Goal: Transaction & Acquisition: Purchase product/service

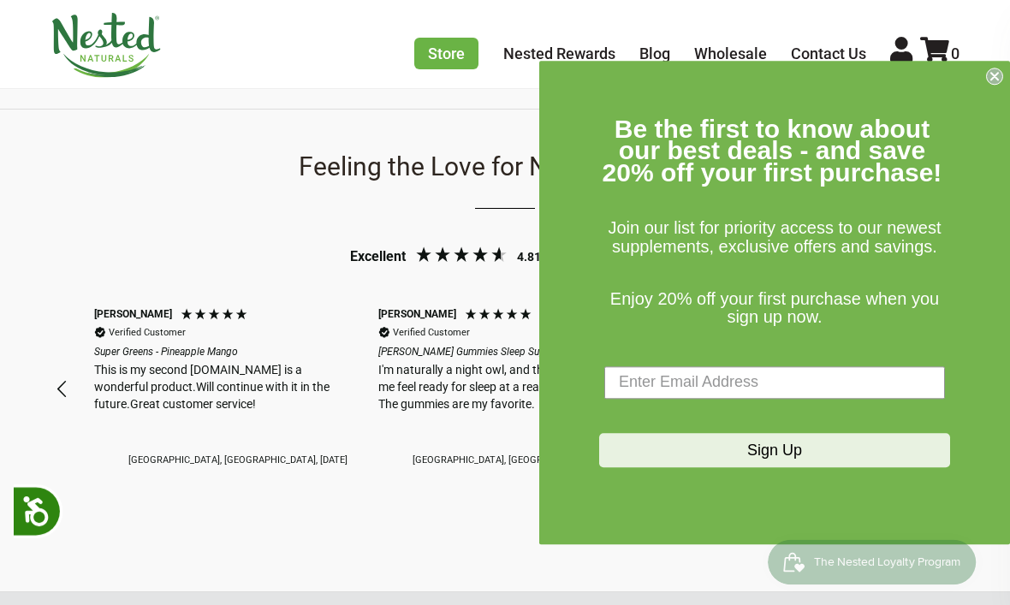
click at [989, 84] on circle "Close dialog" at bounding box center [995, 76] width 16 height 16
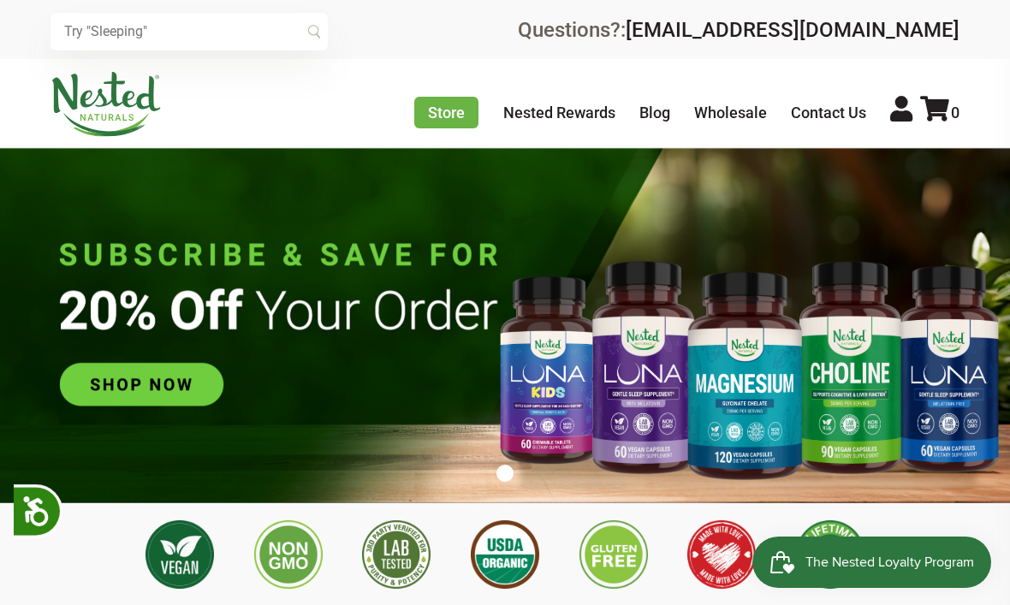
click at [143, 383] on img at bounding box center [505, 325] width 1010 height 354
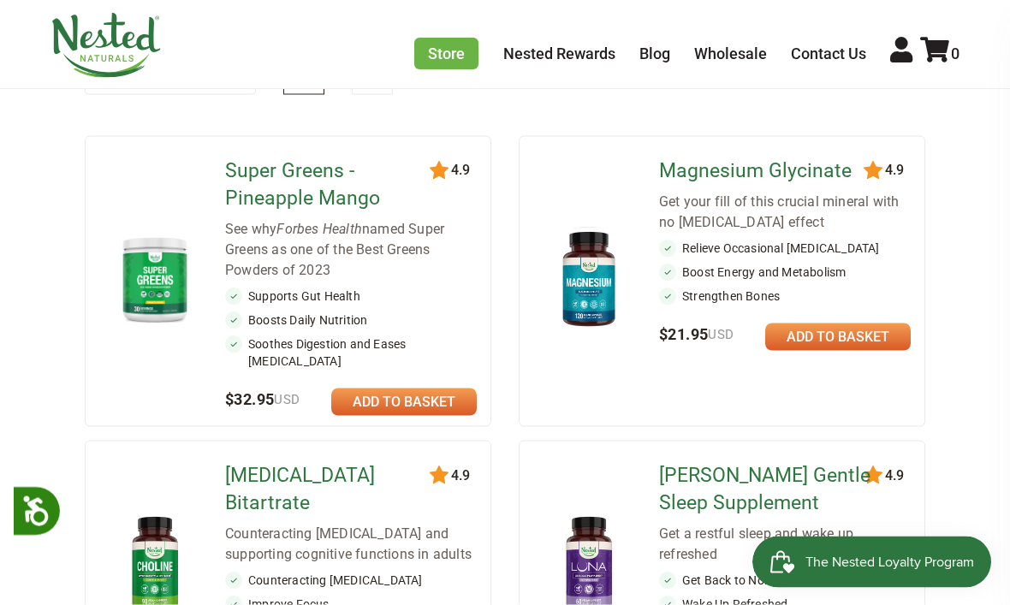
scroll to position [226, 0]
click at [270, 205] on link "Super Greens - Pineapple Mango" at bounding box center [332, 184] width 214 height 55
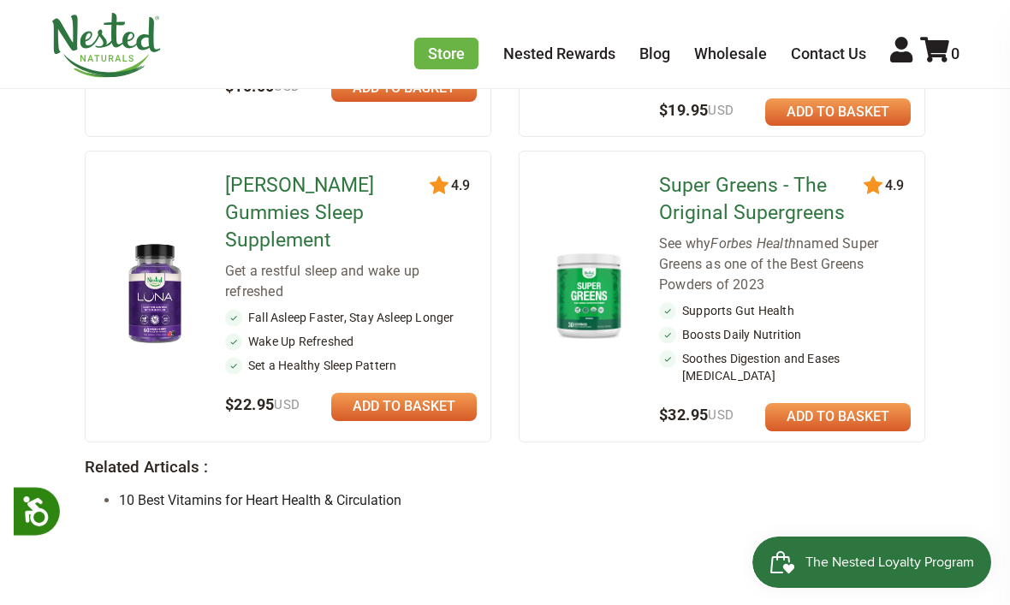
scroll to position [1587, 0]
click at [750, 173] on link "Super Greens - The Original Supergreens" at bounding box center [766, 200] width 214 height 55
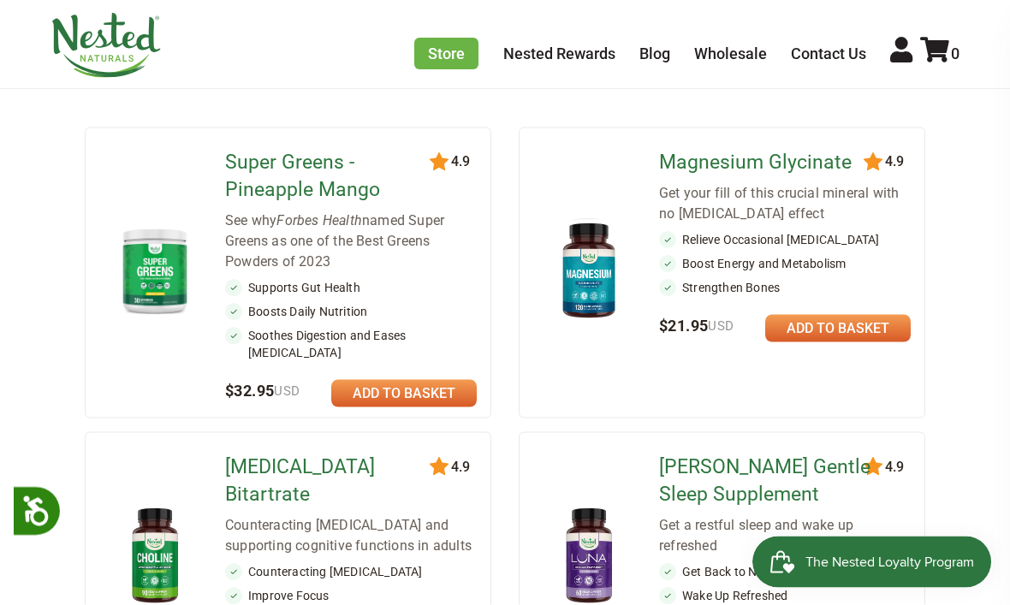
scroll to position [236, 0]
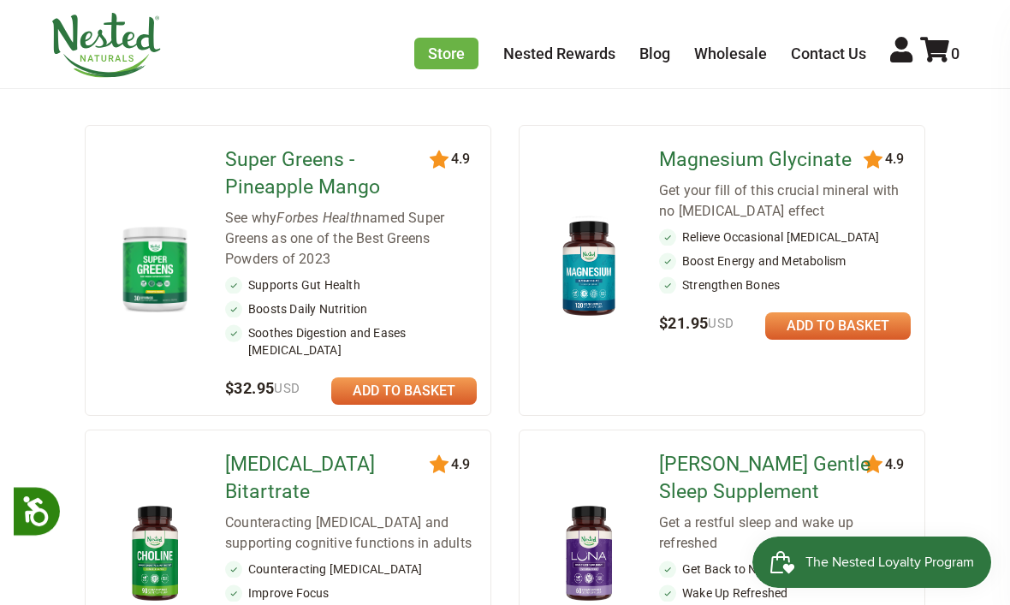
click at [392, 377] on link at bounding box center [403, 390] width 145 height 27
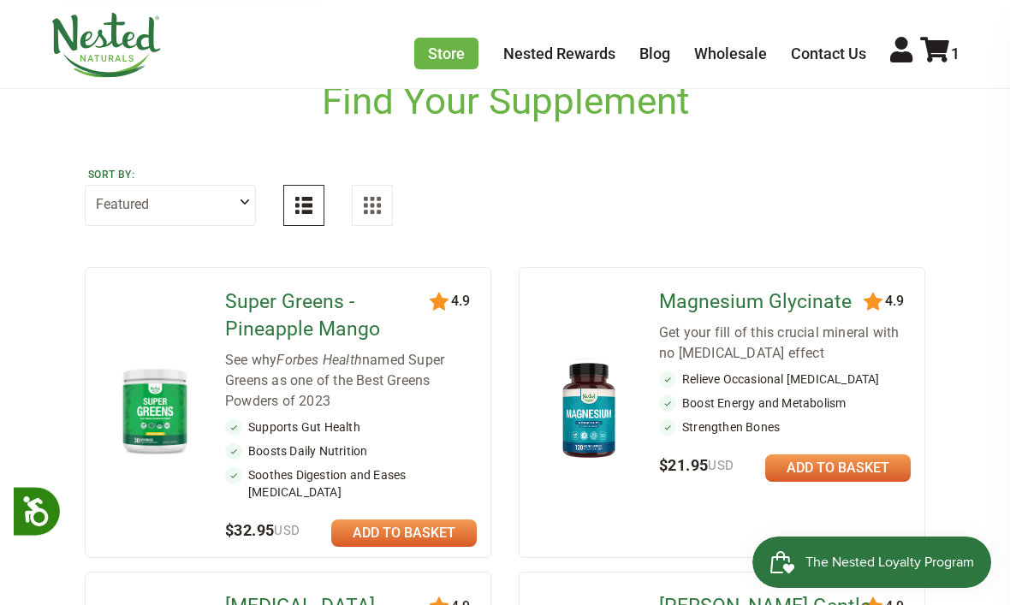
scroll to position [0, 0]
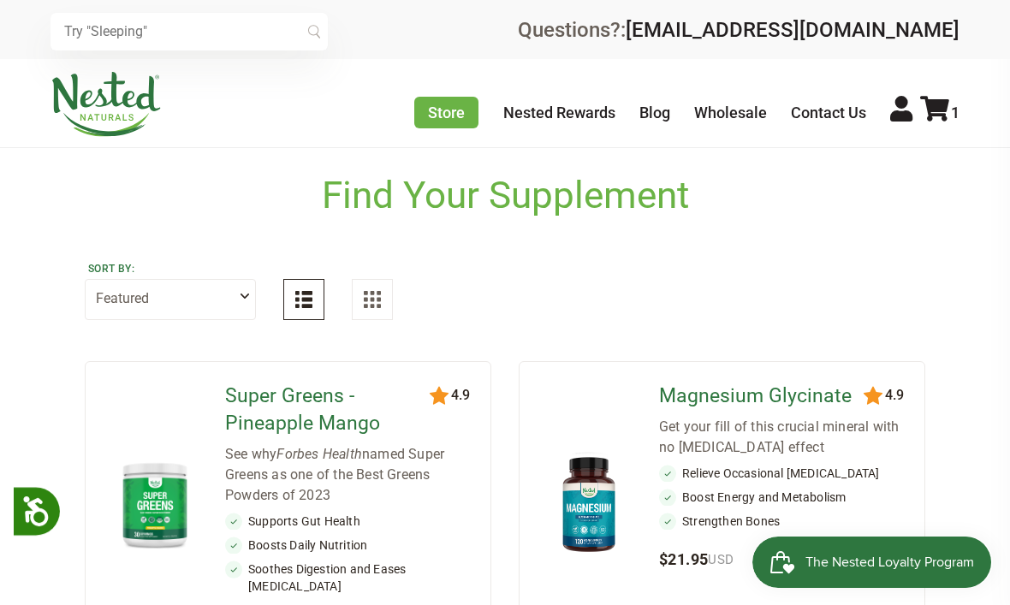
click at [940, 110] on icon at bounding box center [934, 109] width 29 height 26
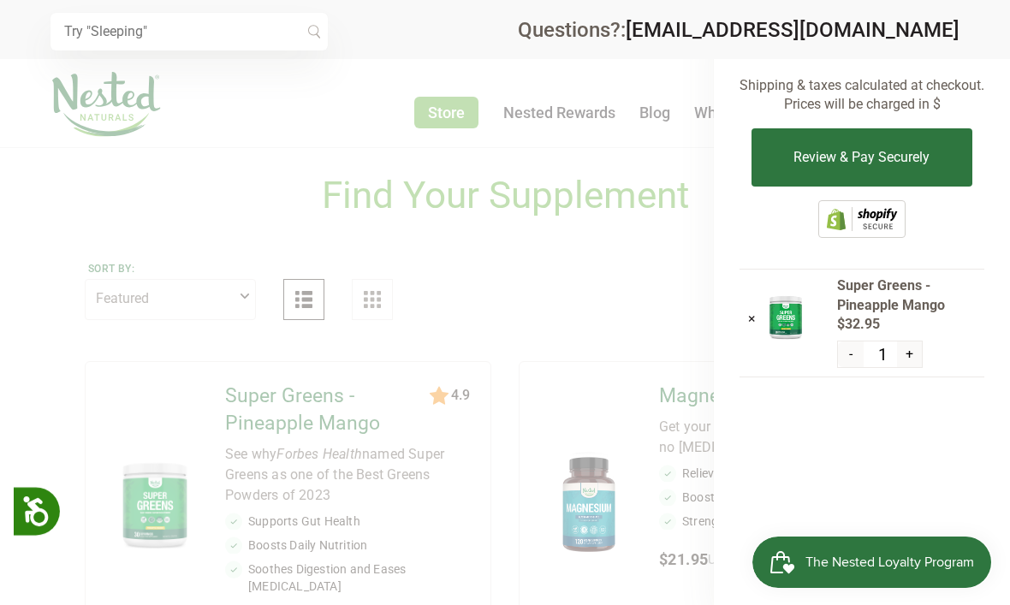
click at [897, 153] on button "Review & Pay Securely" at bounding box center [861, 157] width 220 height 58
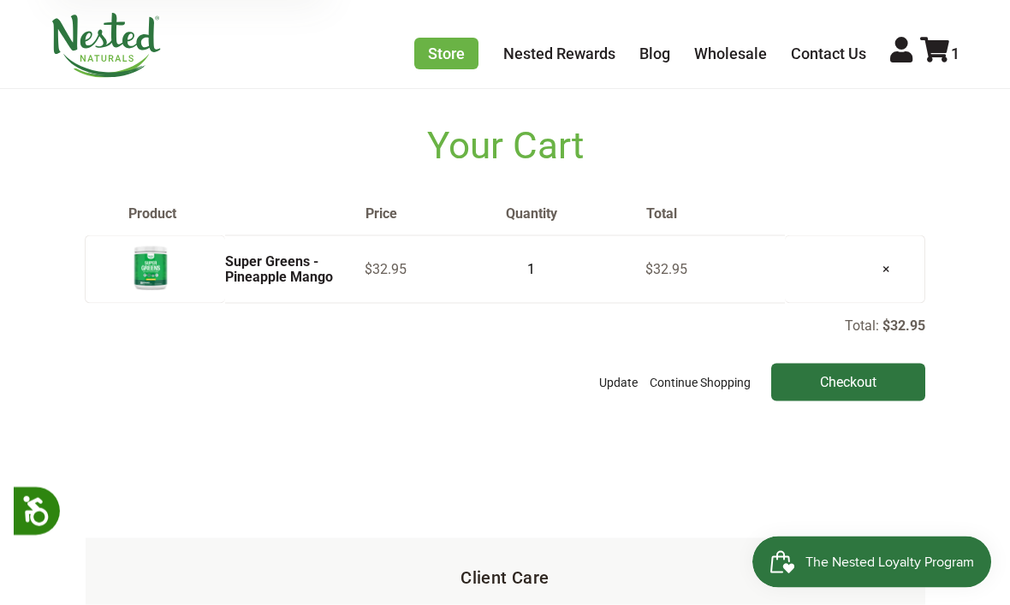
scroll to position [70, 0]
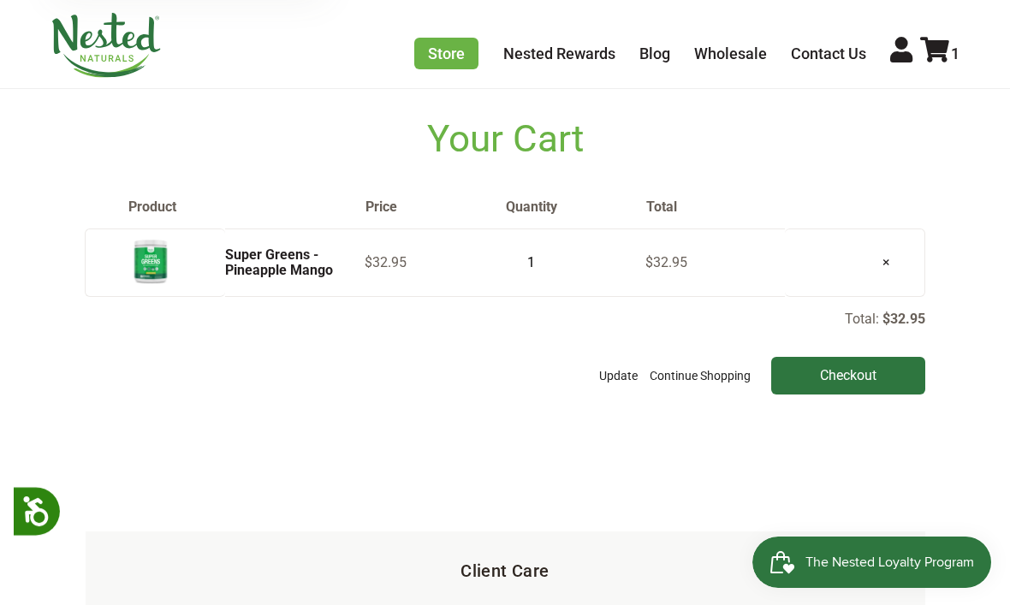
click at [862, 395] on input "Checkout" at bounding box center [848, 376] width 154 height 38
